Goal: Task Accomplishment & Management: Use online tool/utility

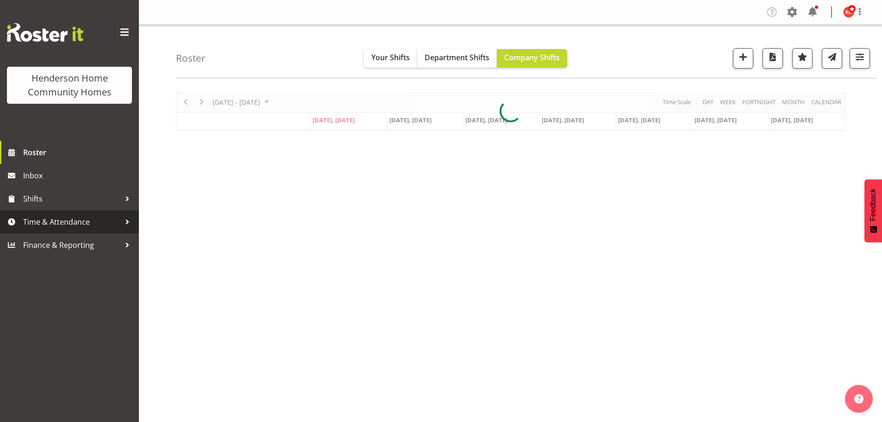
click at [65, 222] on span "Time & Attendance" at bounding box center [71, 222] width 97 height 14
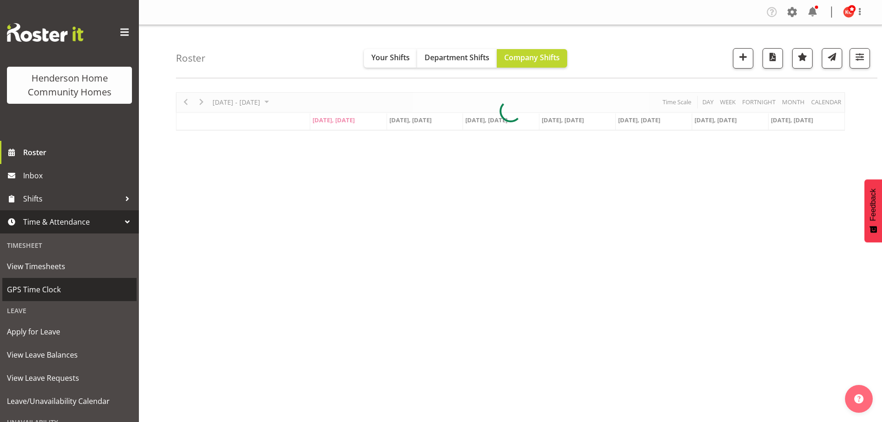
click at [44, 285] on span "GPS Time Clock" at bounding box center [69, 290] width 125 height 14
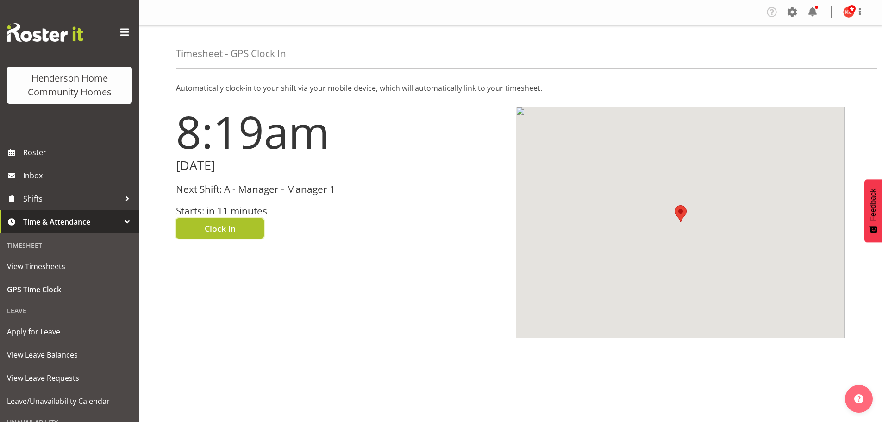
click at [224, 229] on span "Clock In" at bounding box center [220, 228] width 31 height 12
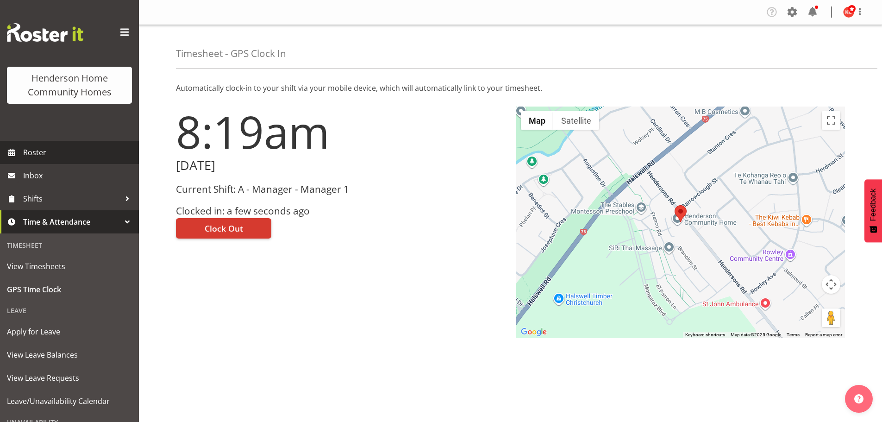
click at [46, 152] on span "Roster" at bounding box center [78, 152] width 111 height 14
